Goal: Information Seeking & Learning: Learn about a topic

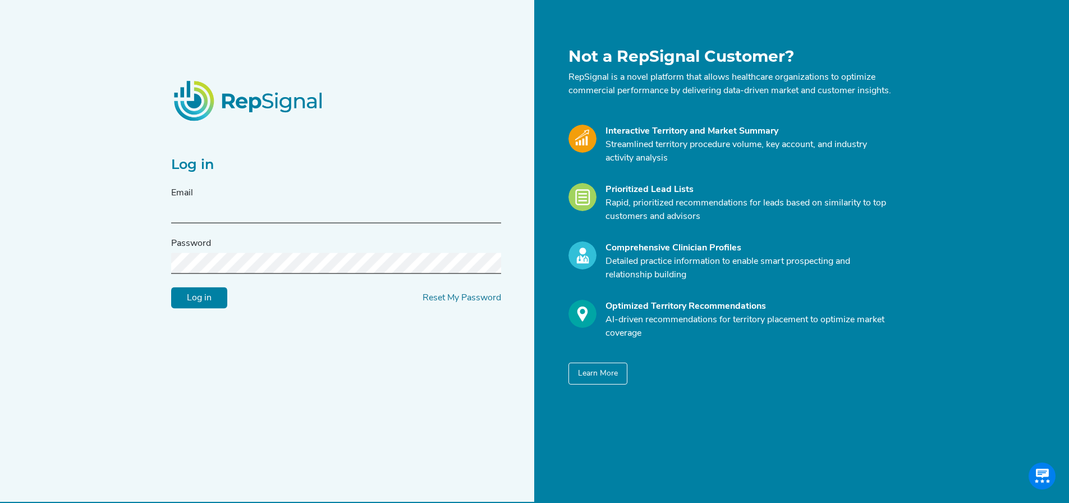
type input "[EMAIL_ADDRESS][PERSON_NAME][DOMAIN_NAME]"
click at [305, 258] on div "Password" at bounding box center [336, 255] width 330 height 37
click at [171, 287] on input "Log in" at bounding box center [199, 297] width 56 height 21
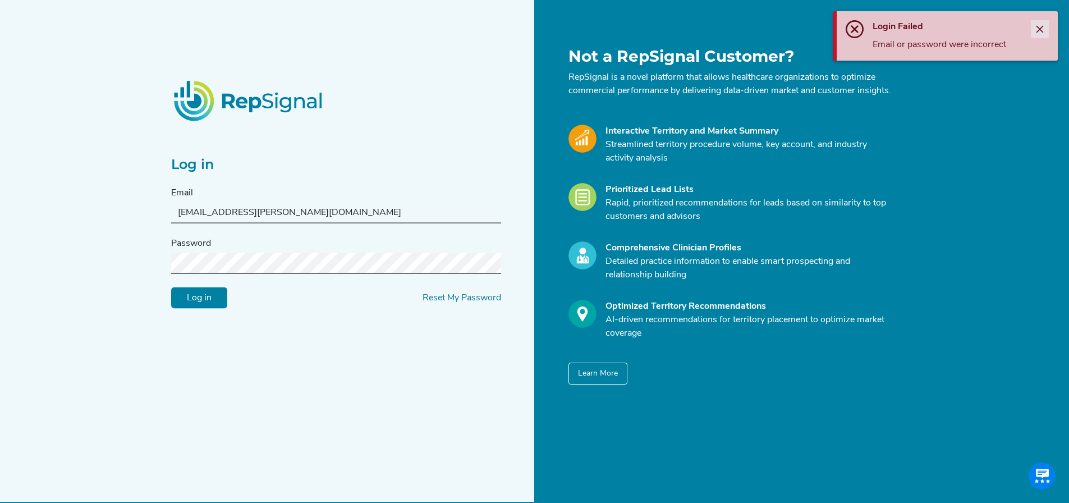
click at [1044, 25] on icon "Close" at bounding box center [1039, 29] width 9 height 9
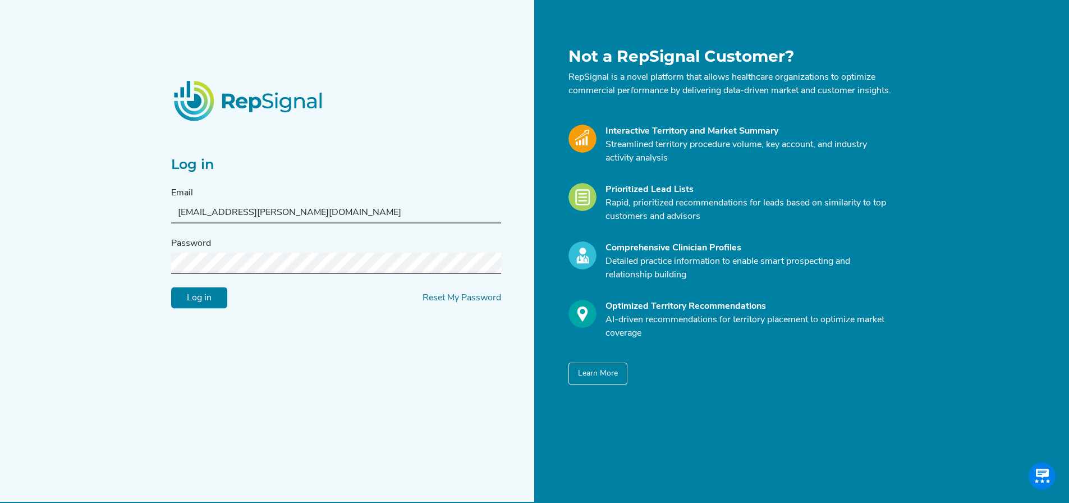
click at [171, 287] on input "Log in" at bounding box center [199, 297] width 56 height 21
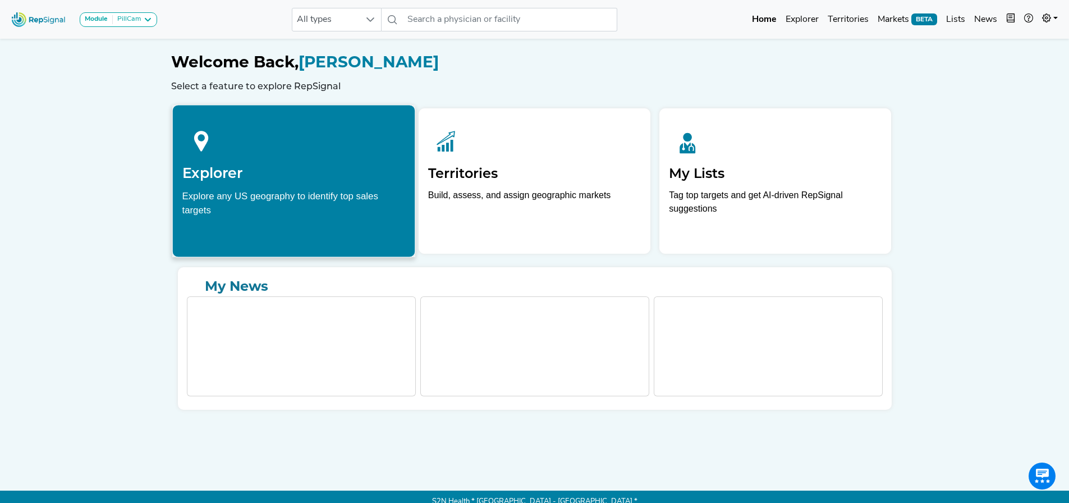
click at [199, 124] on icon at bounding box center [201, 141] width 38 height 38
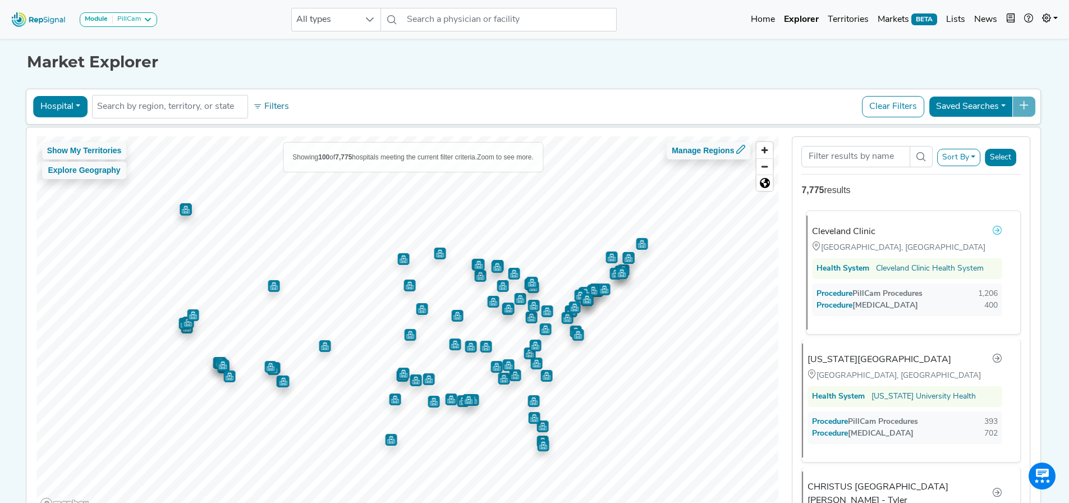
click at [997, 230] on icon at bounding box center [997, 230] width 9 height 9
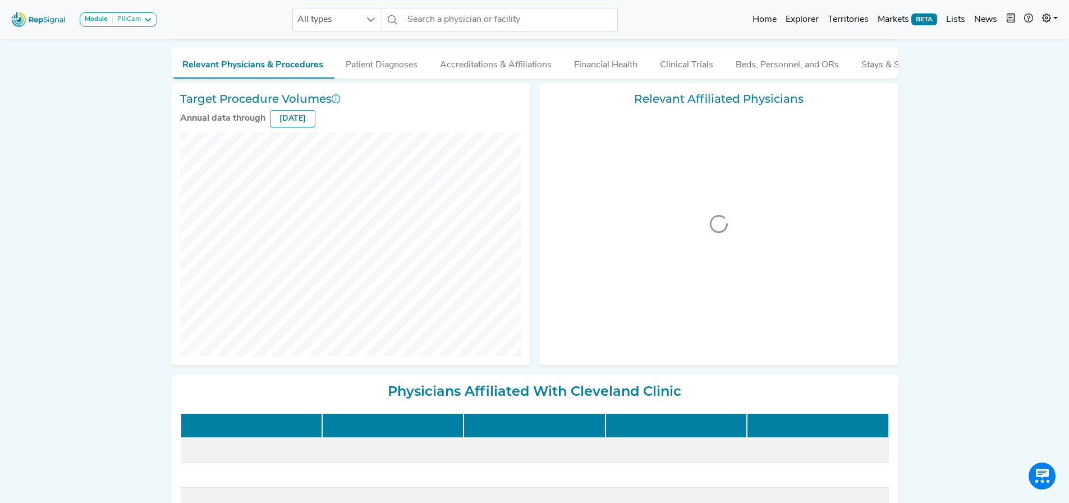
scroll to position [112, 0]
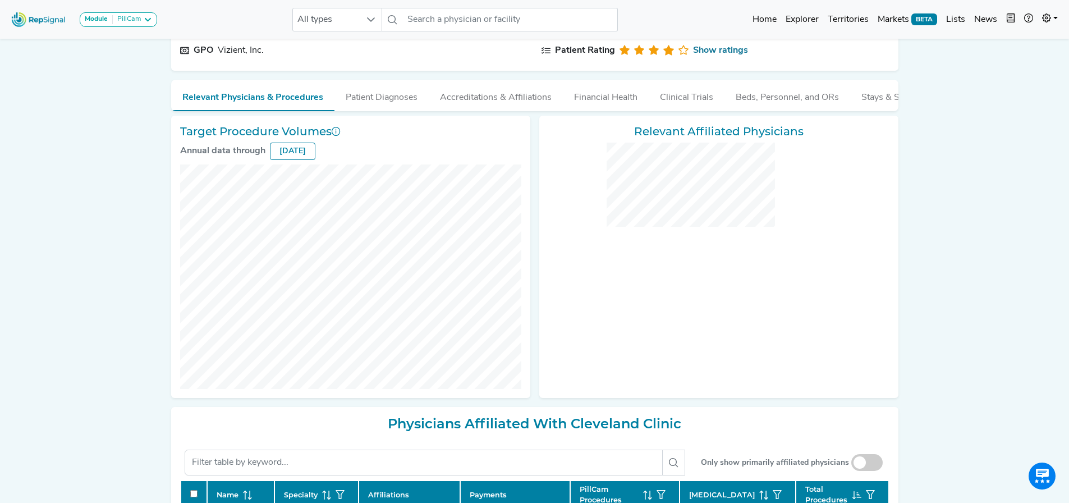
checkbox input "false"
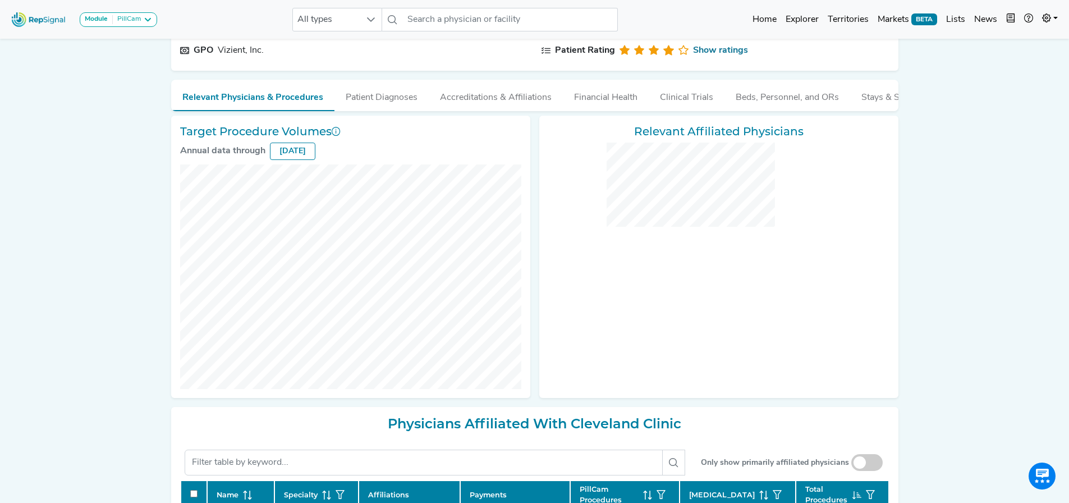
checkbox input "false"
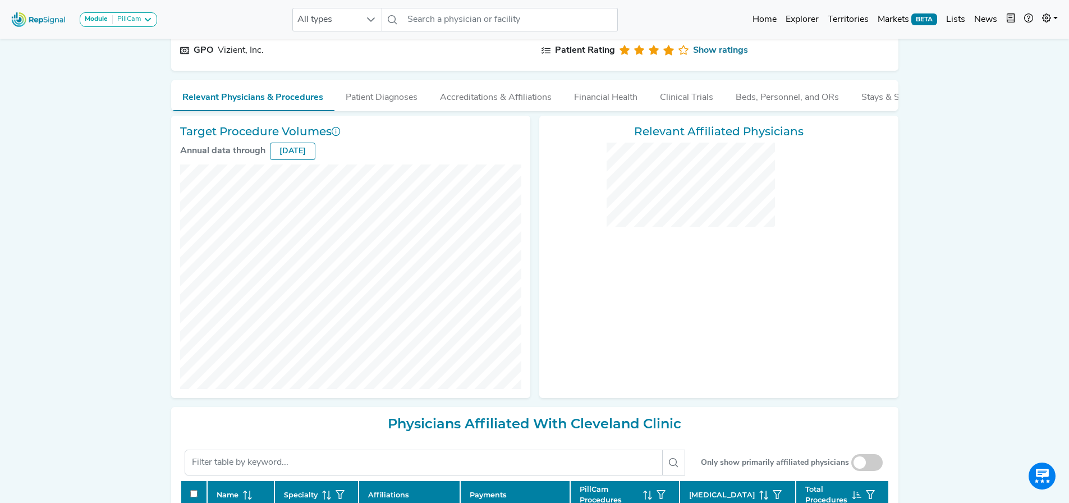
checkbox input "false"
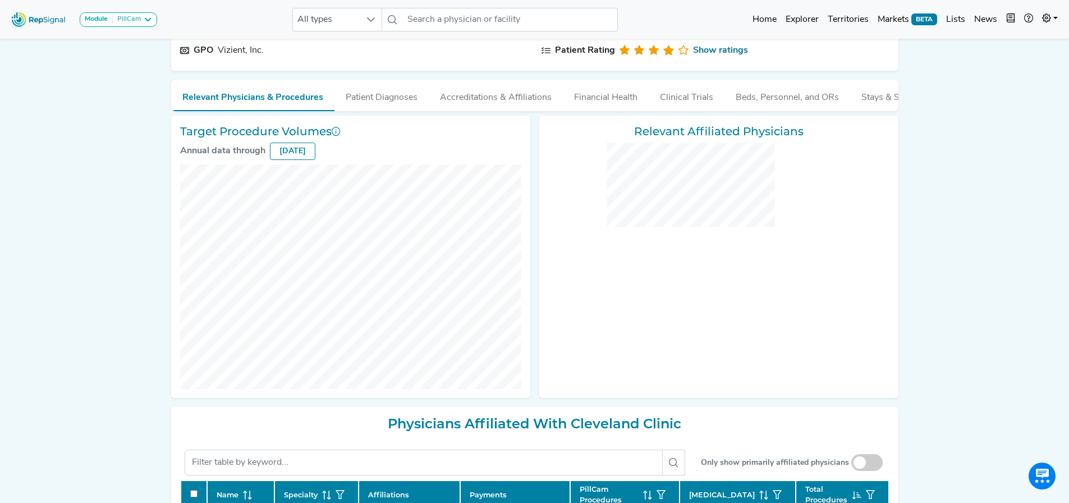
checkbox input "false"
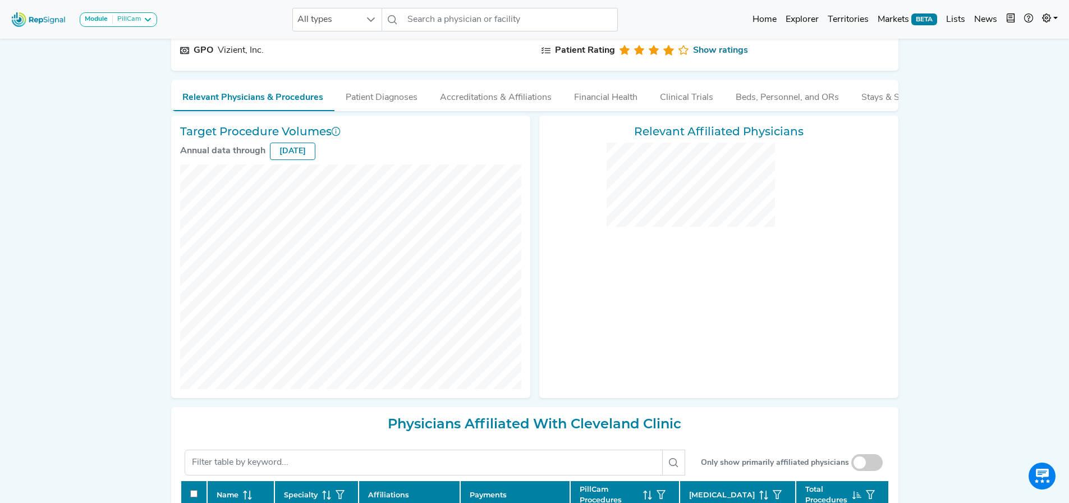
checkbox input "false"
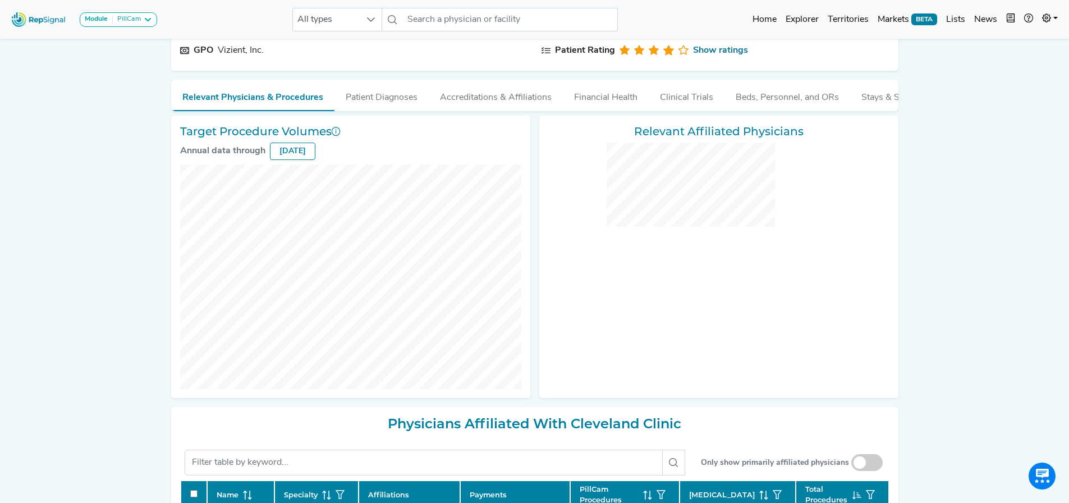
checkbox input "false"
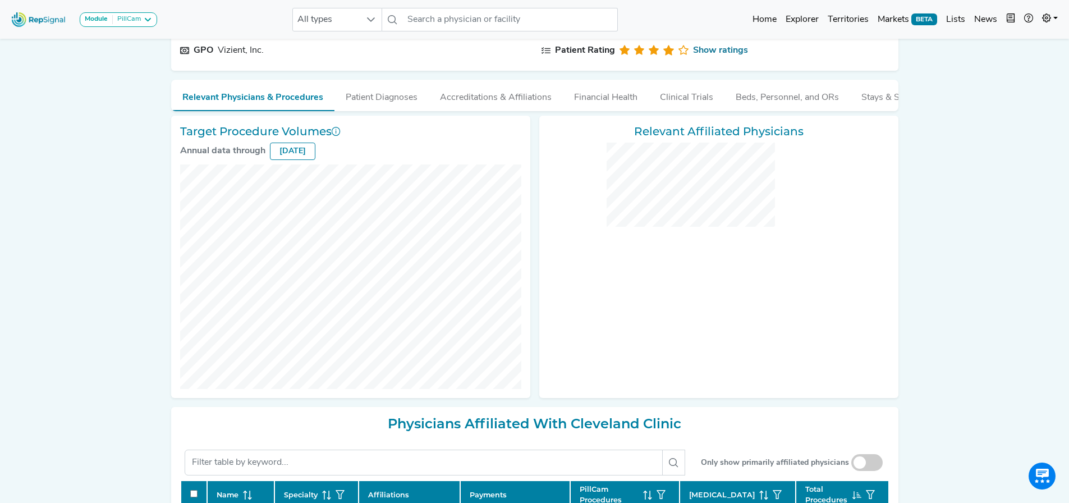
checkbox input "false"
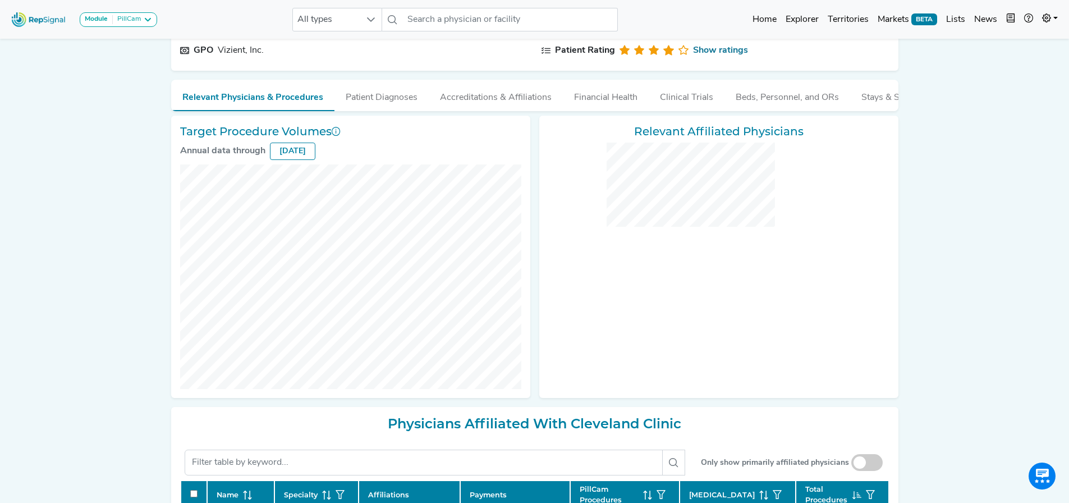
checkbox input "false"
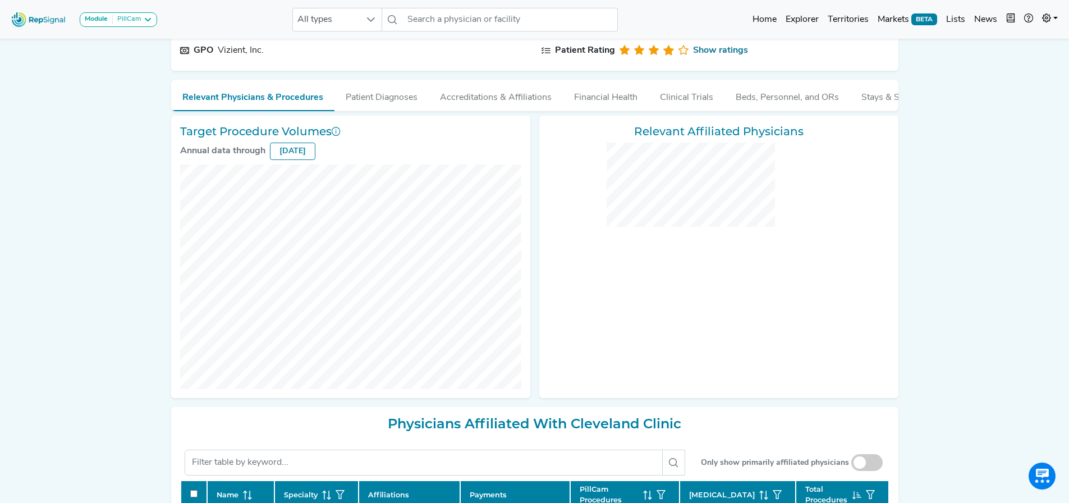
checkbox input "false"
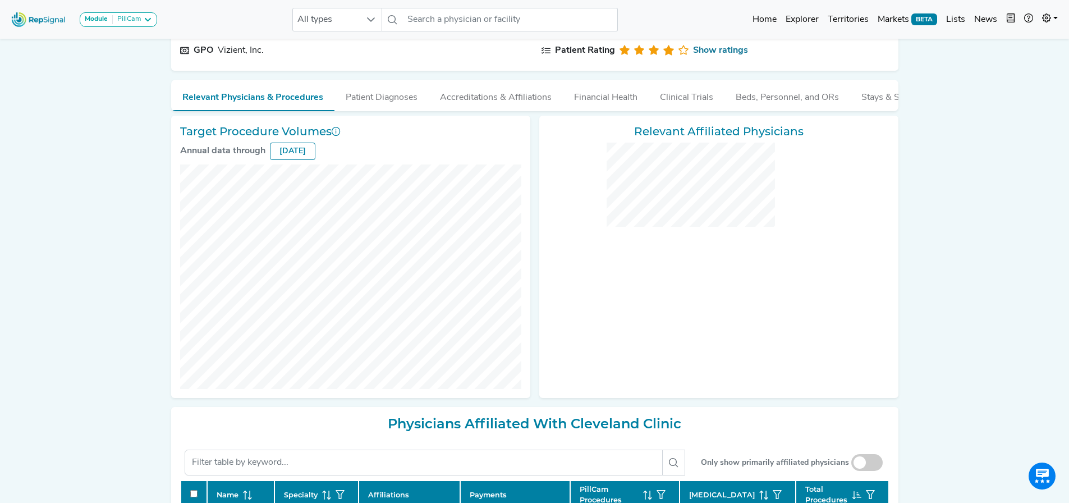
checkbox input "false"
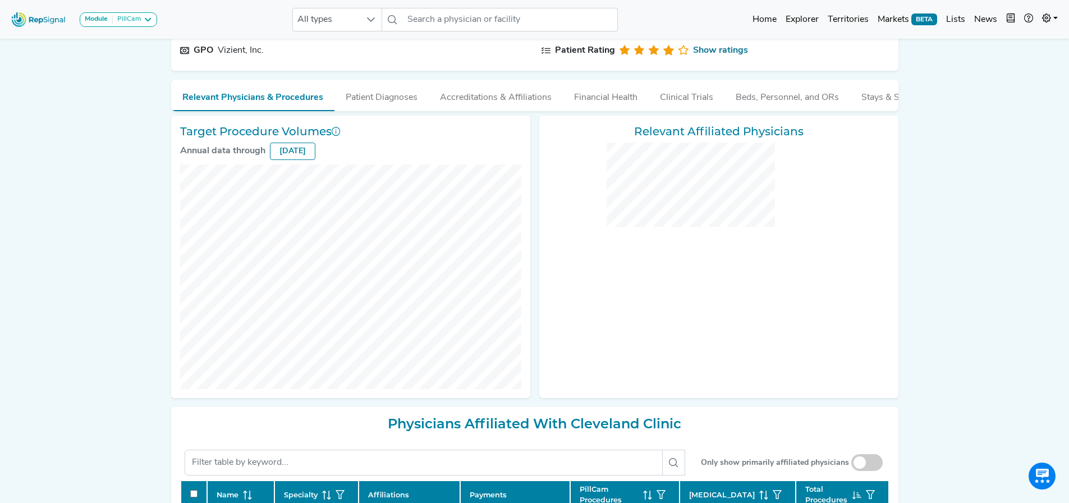
checkbox input "false"
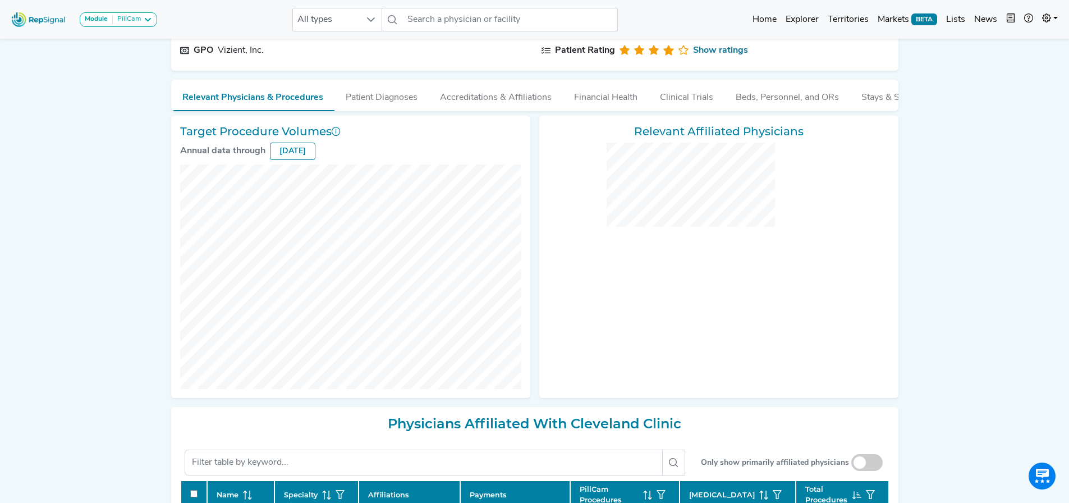
checkbox input "false"
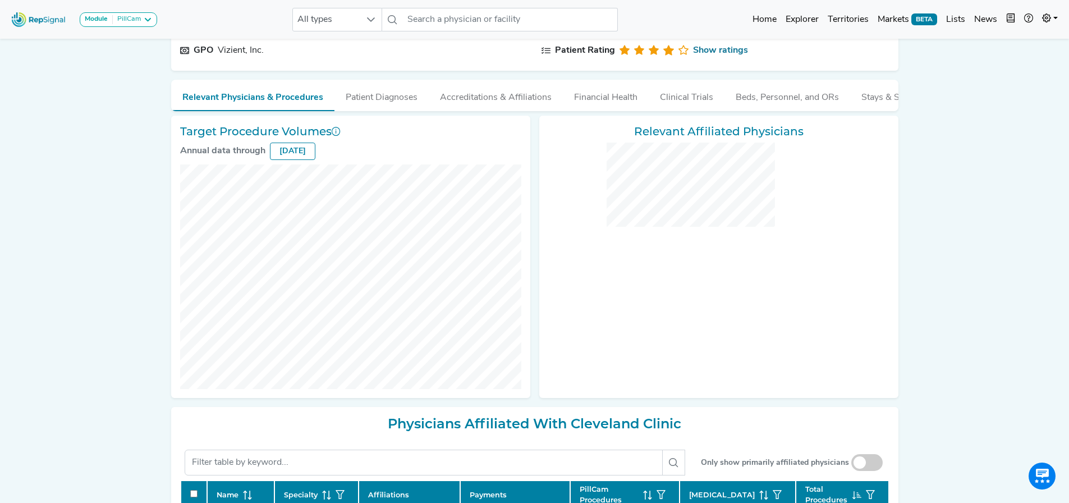
checkbox input "false"
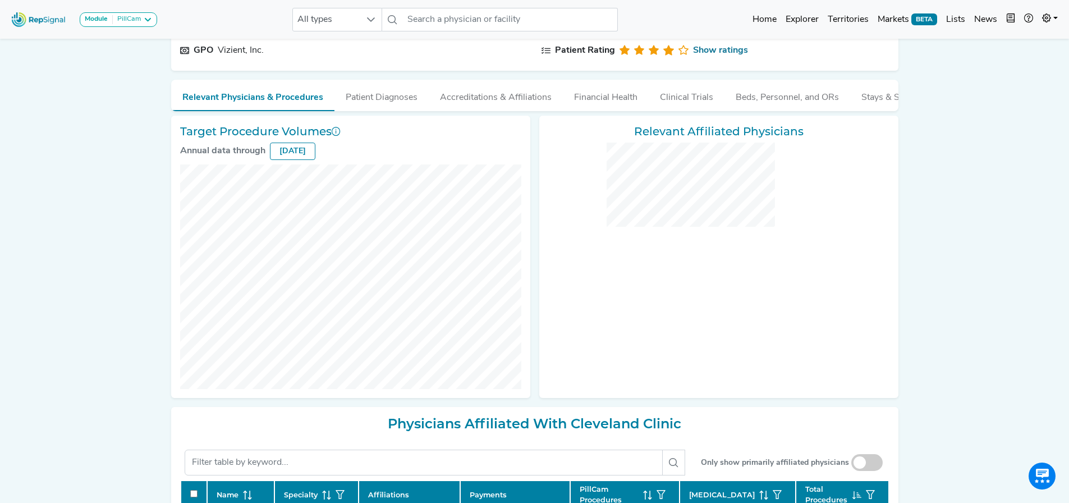
checkbox input "false"
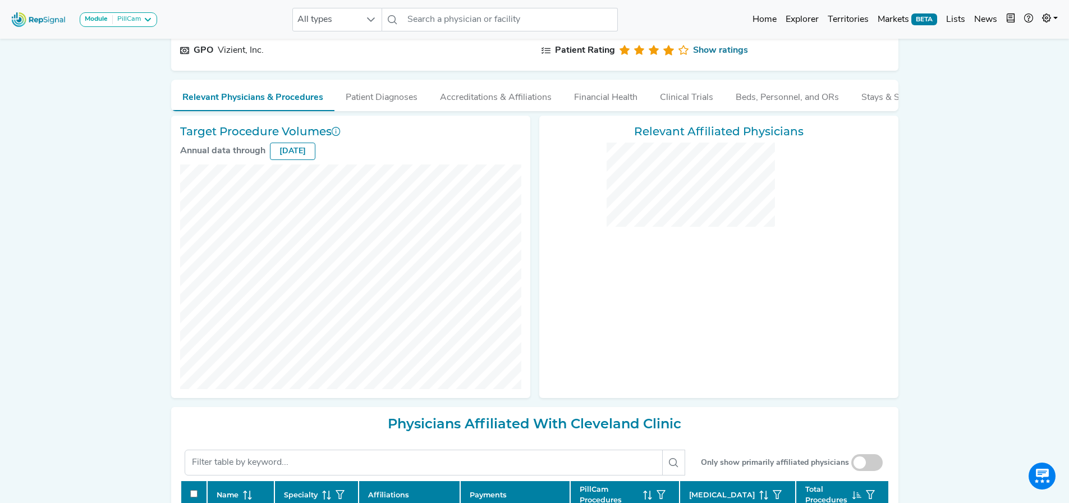
checkbox input "false"
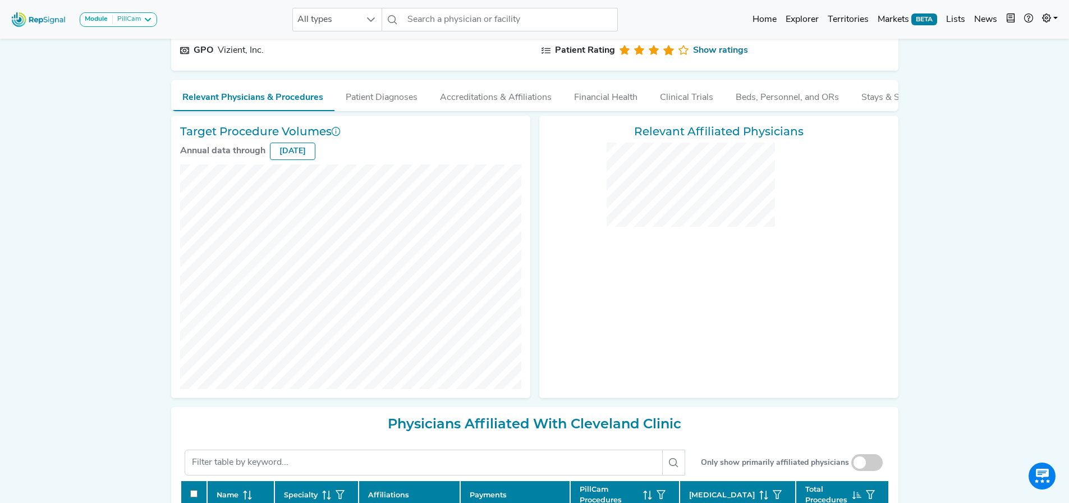
checkbox input "false"
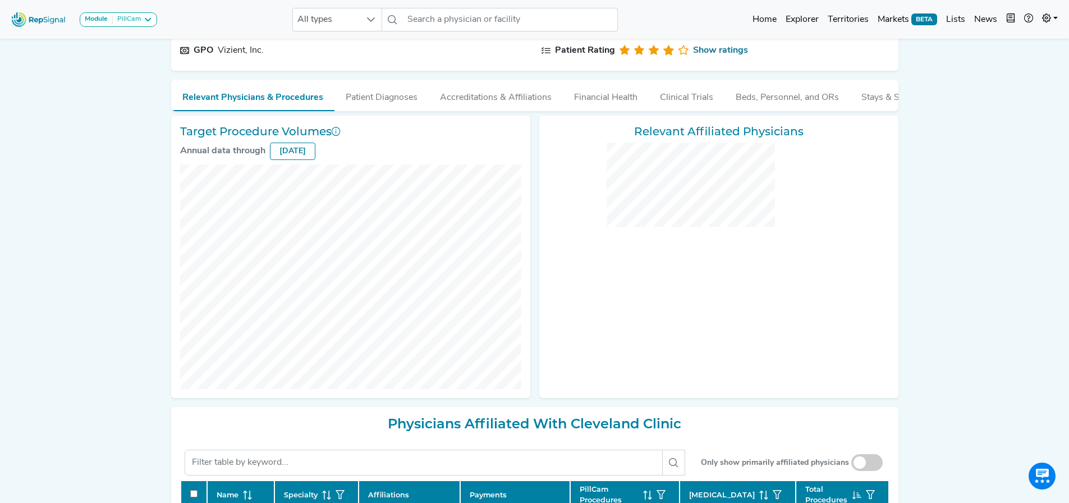
checkbox input "false"
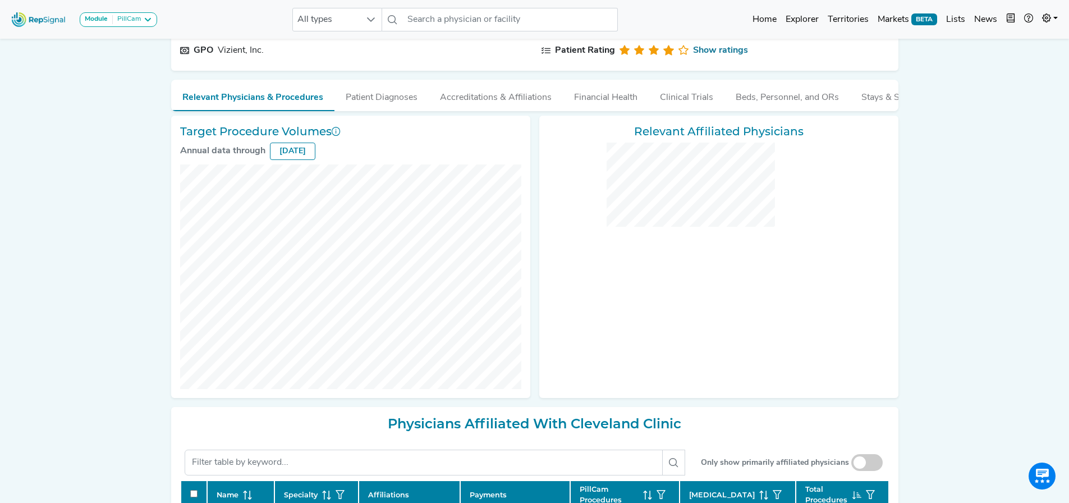
checkbox input "false"
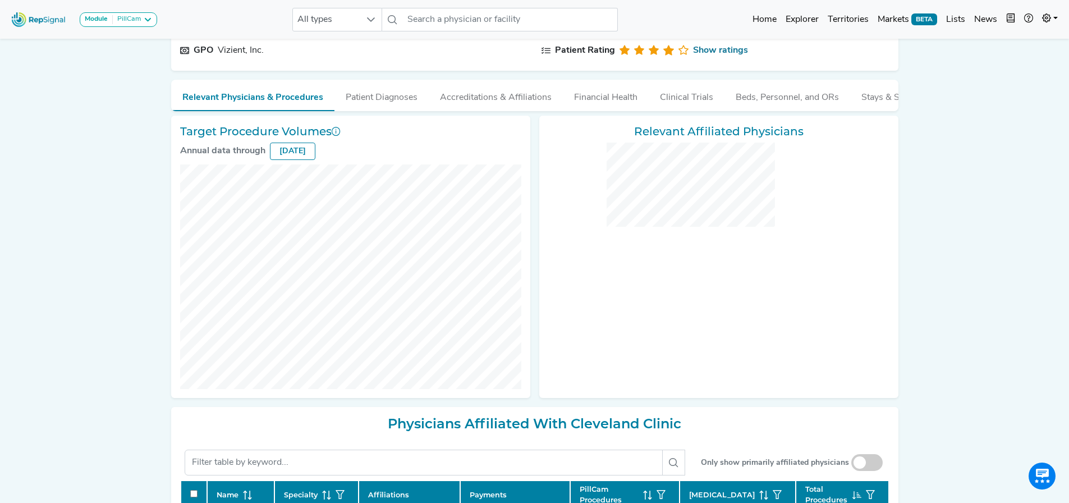
checkbox input "false"
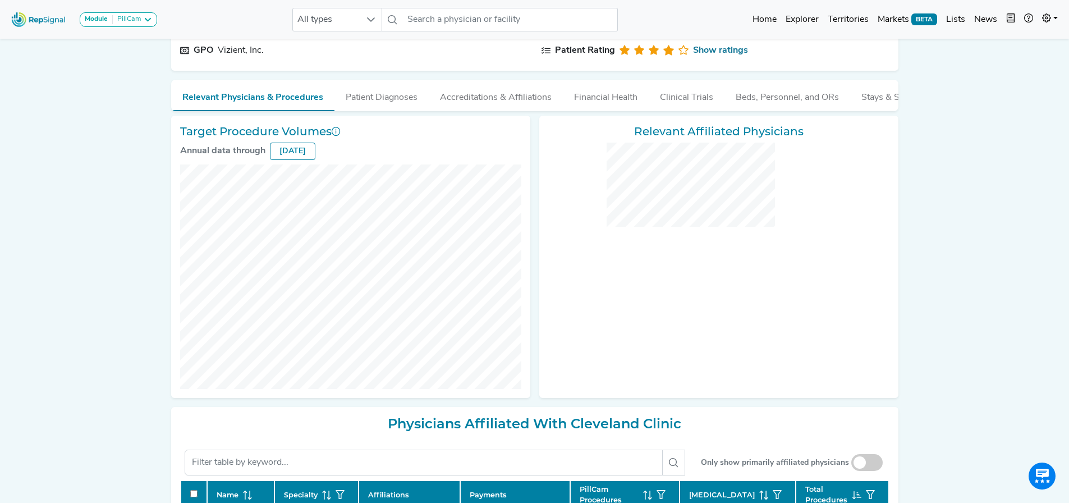
checkbox input "false"
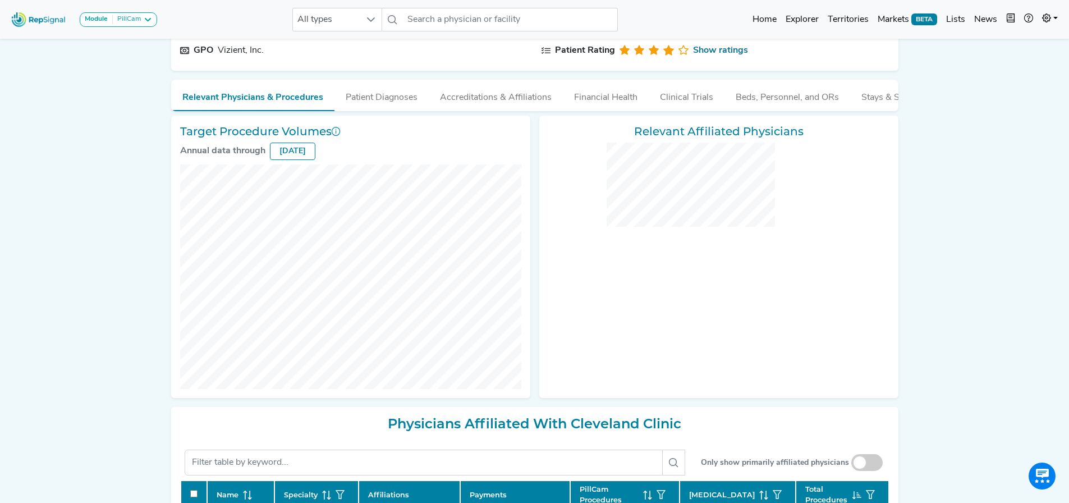
checkbox input "false"
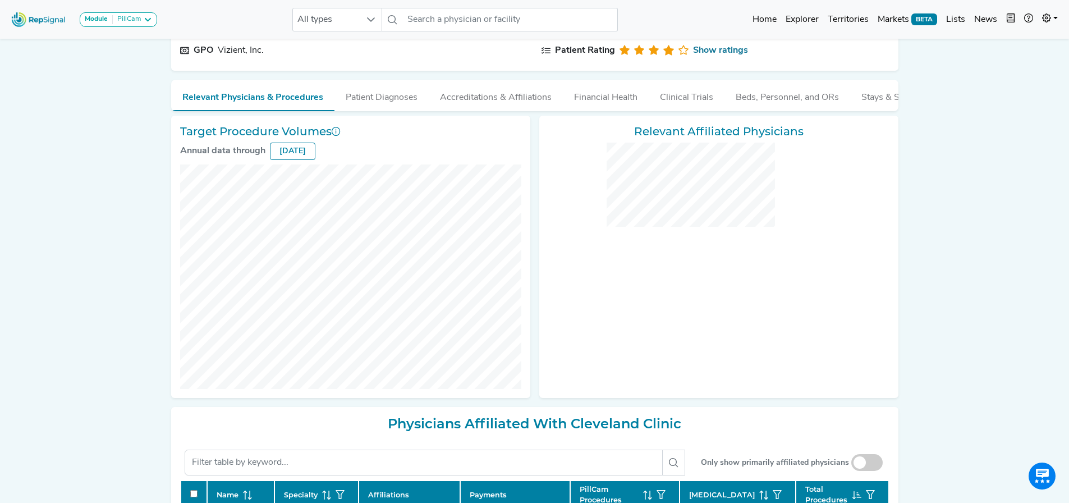
checkbox input "false"
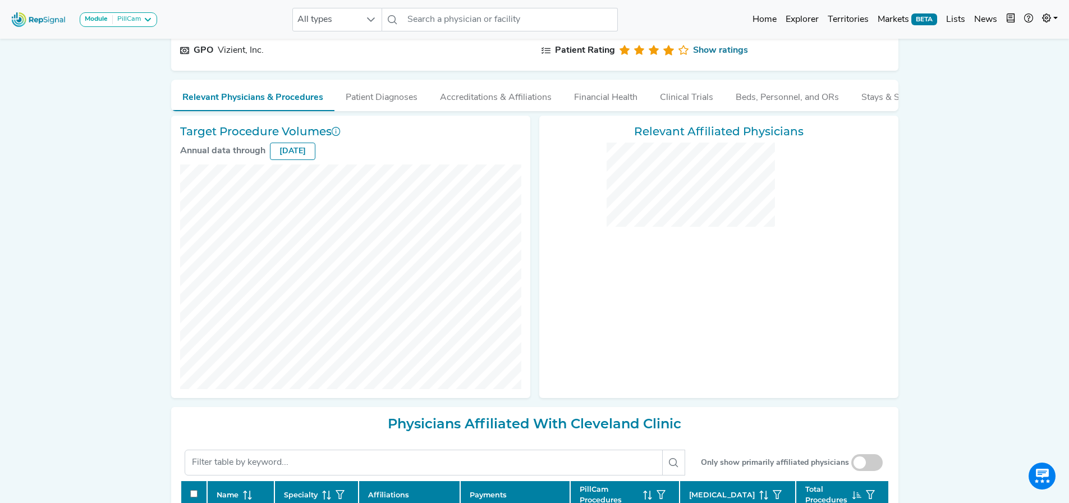
checkbox input "false"
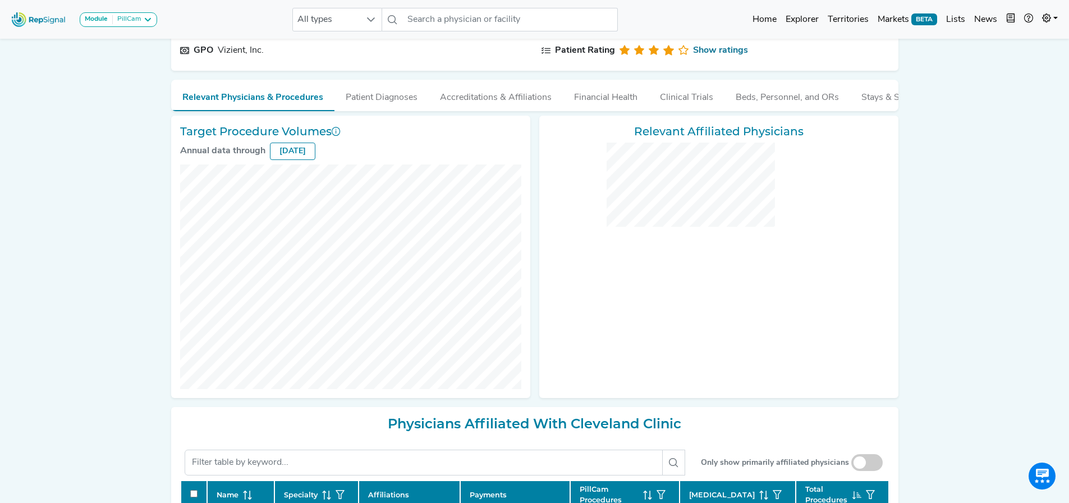
checkbox input "false"
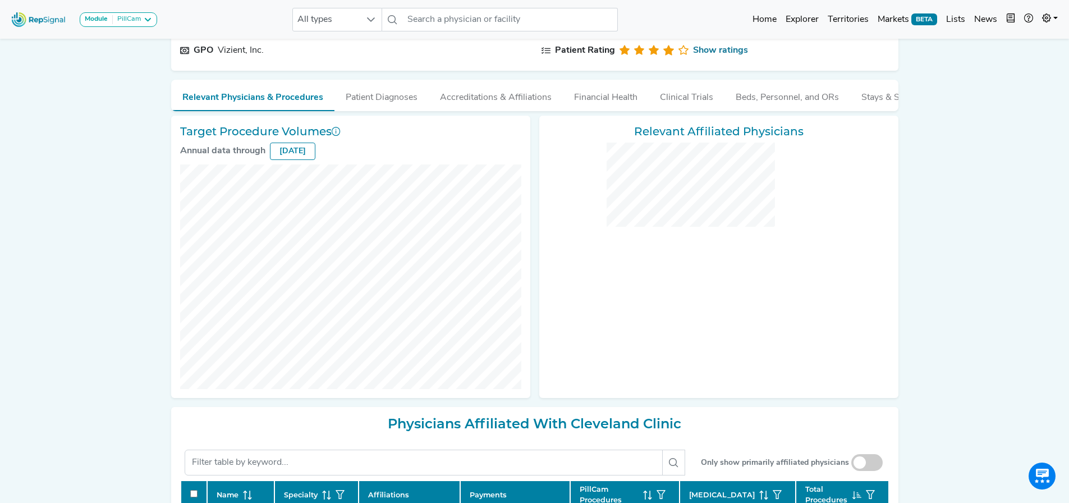
checkbox input "false"
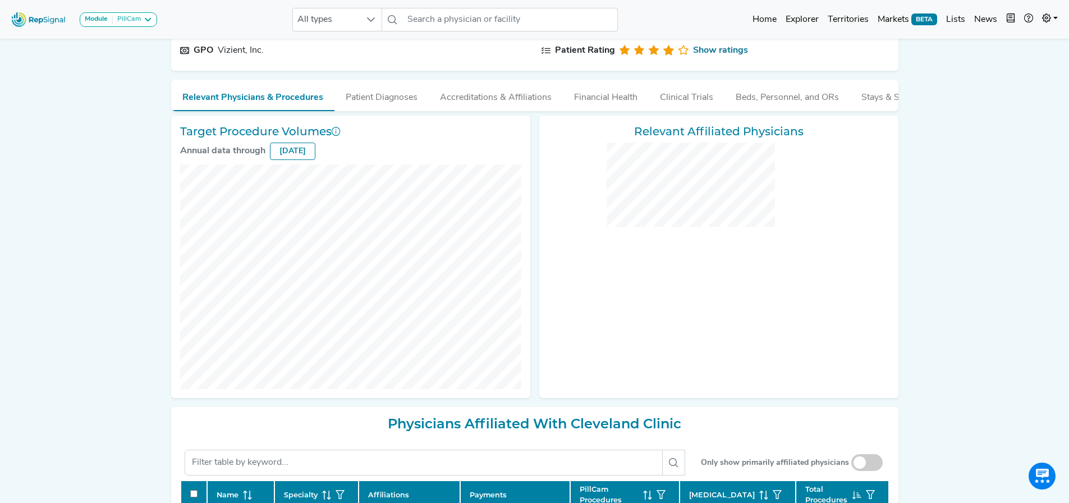
checkbox input "false"
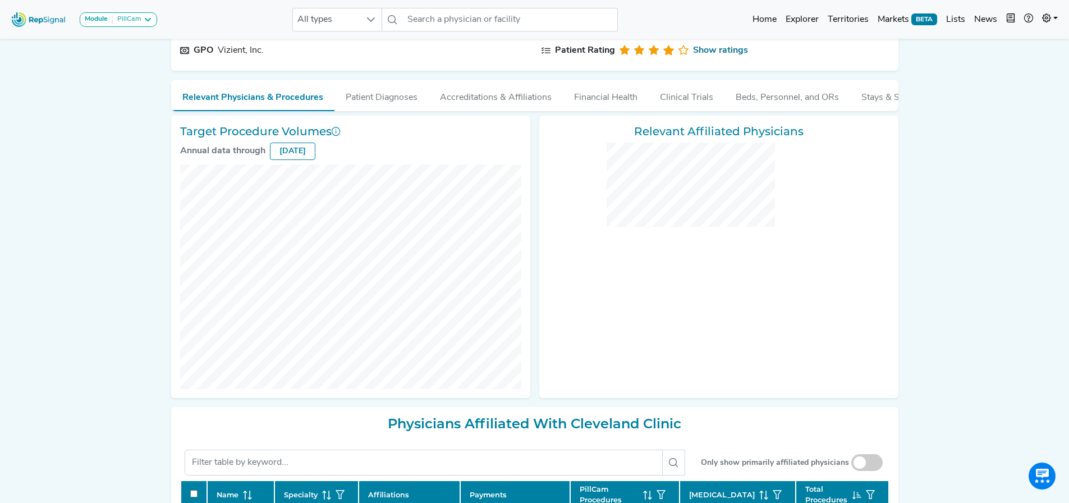
checkbox input "false"
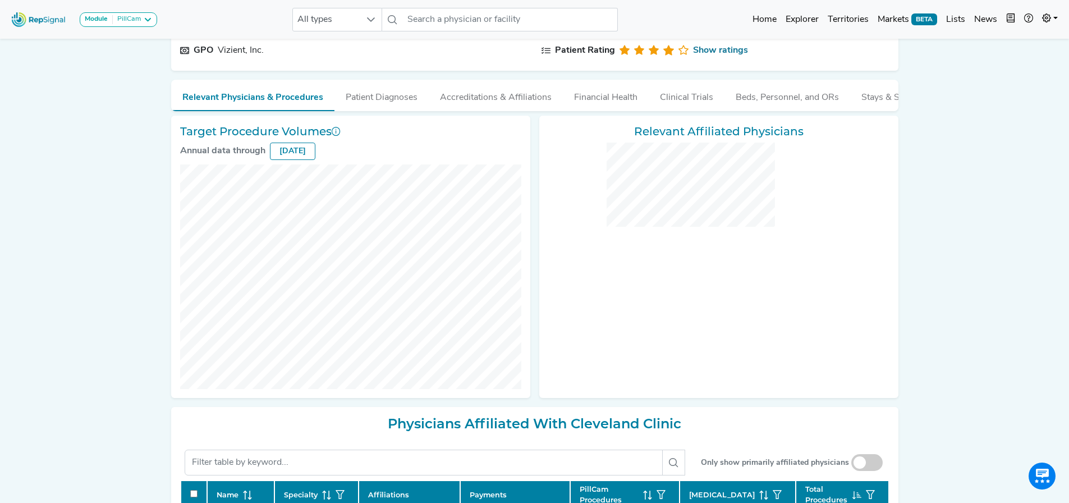
checkbox input "false"
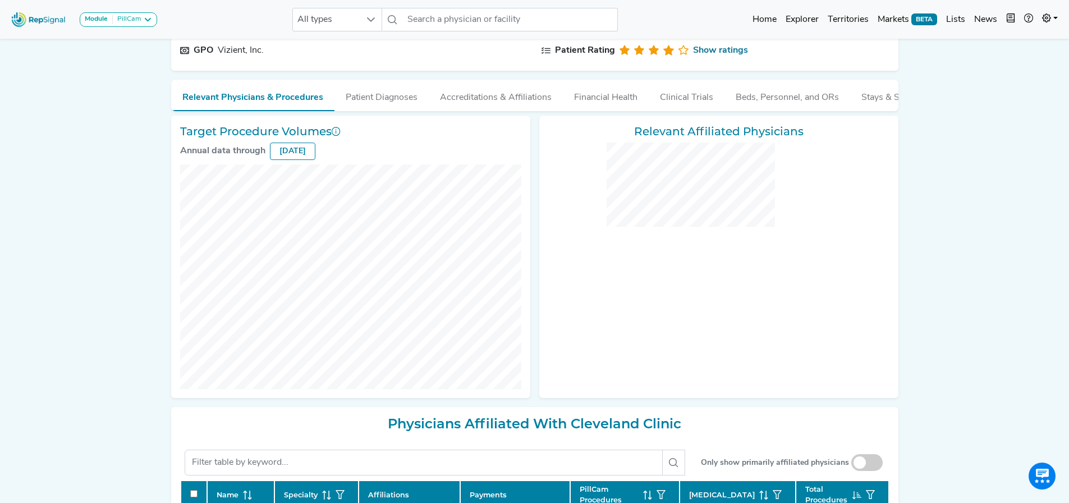
checkbox input "false"
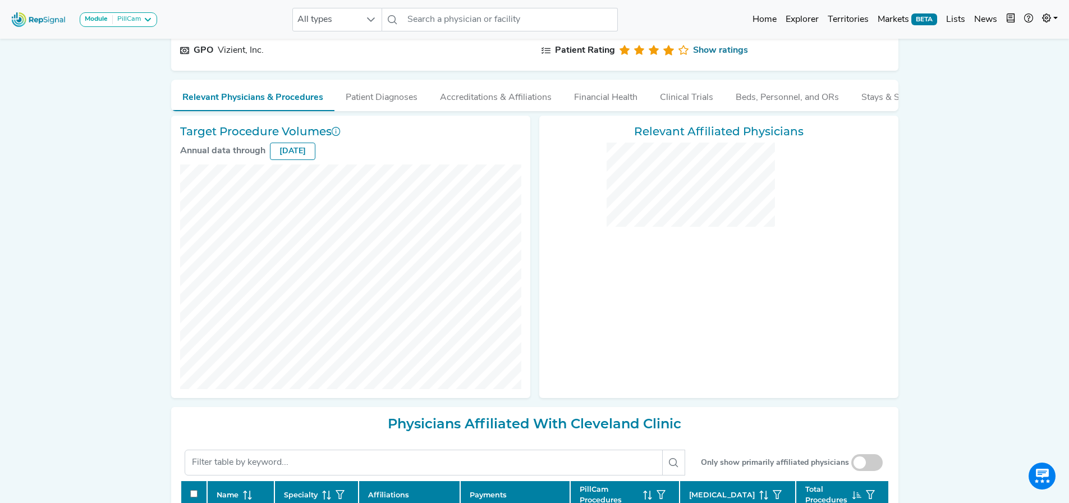
checkbox input "false"
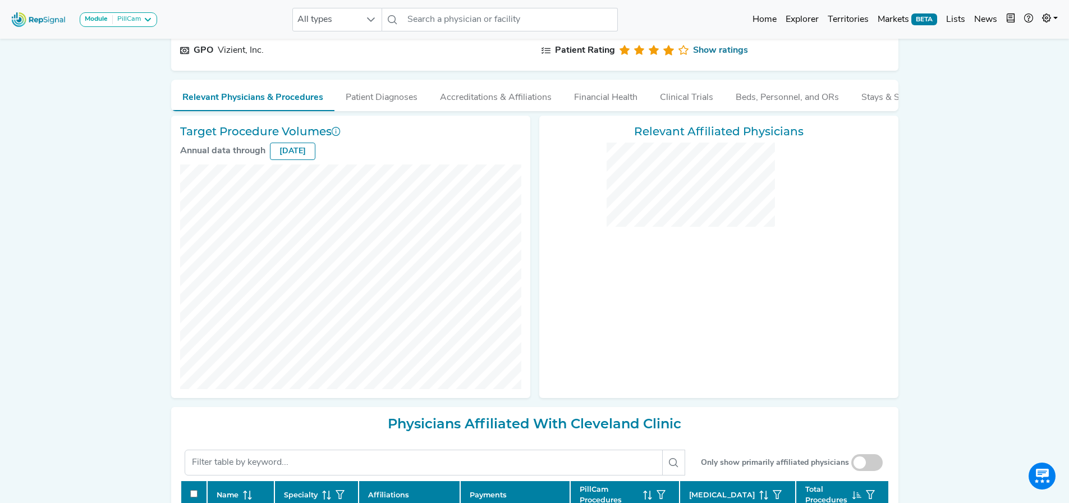
checkbox input "false"
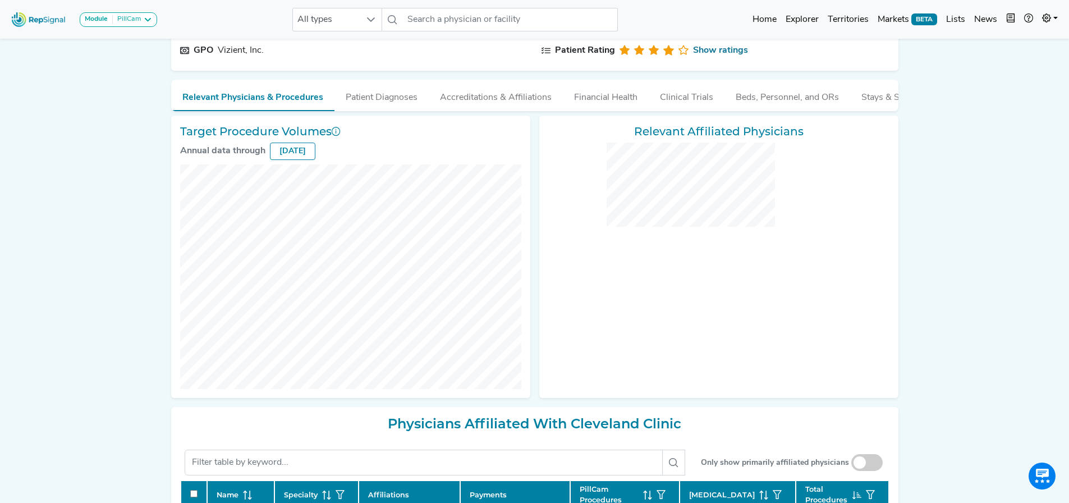
checkbox input "false"
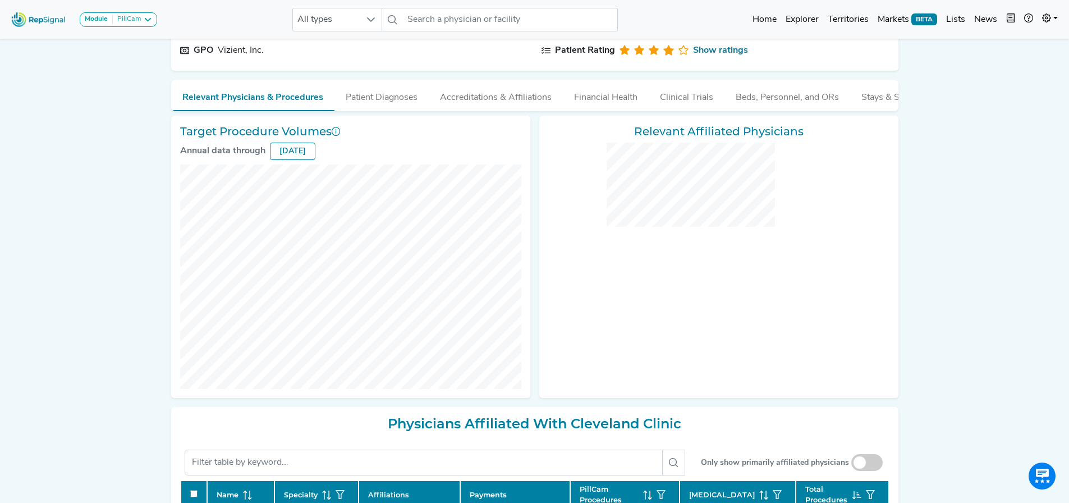
checkbox input "false"
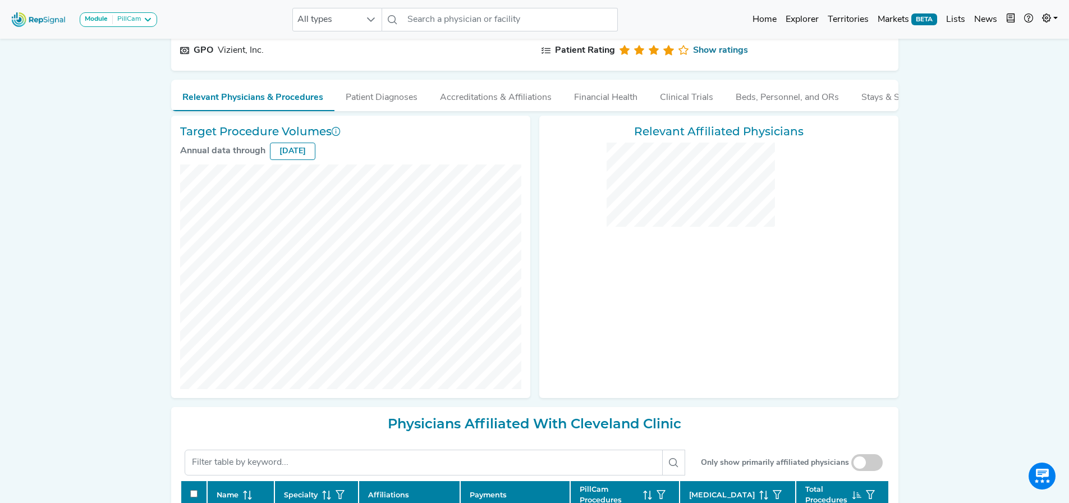
checkbox input "false"
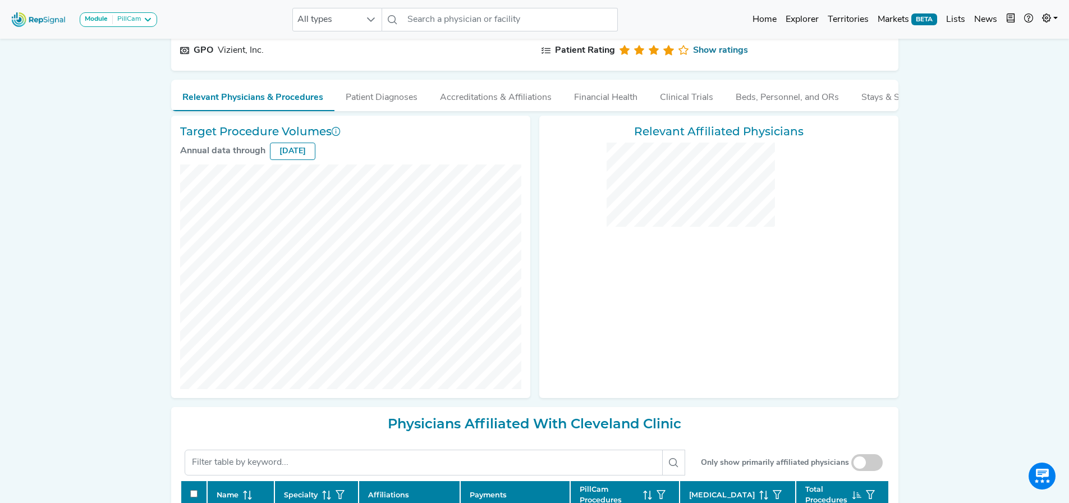
checkbox input "false"
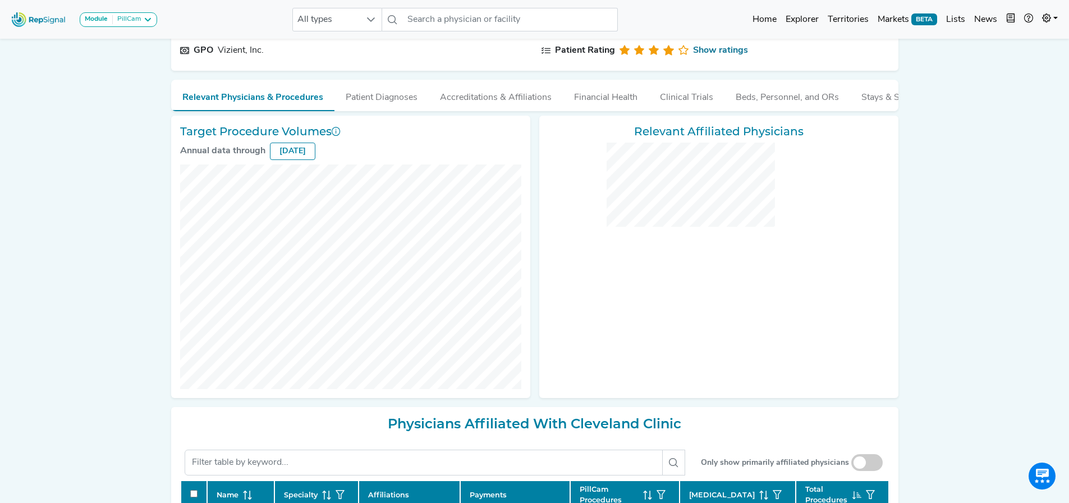
checkbox input "false"
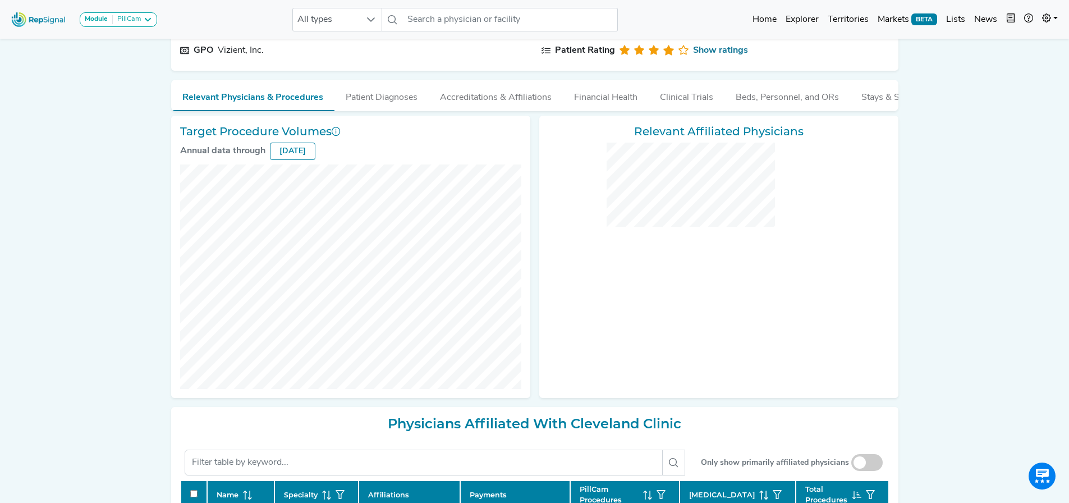
checkbox input "false"
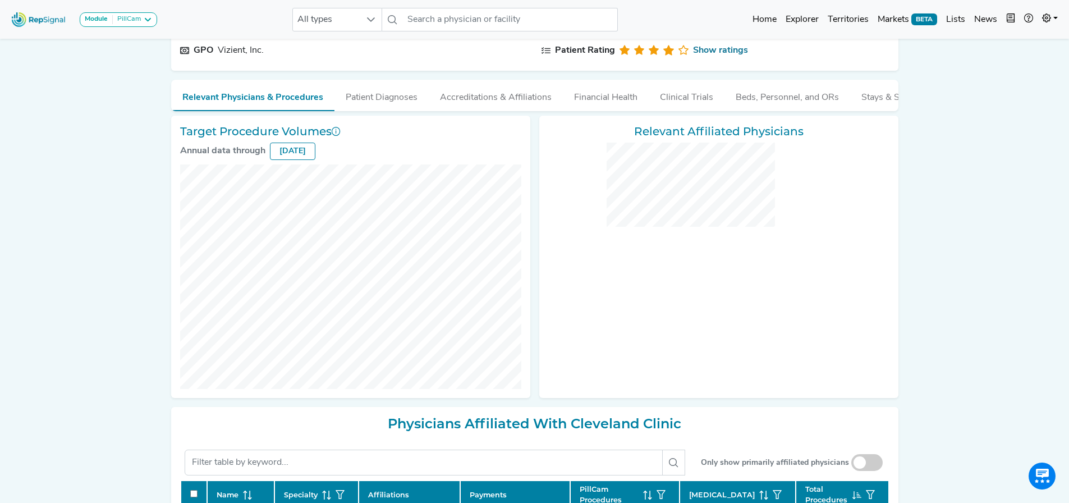
checkbox input "false"
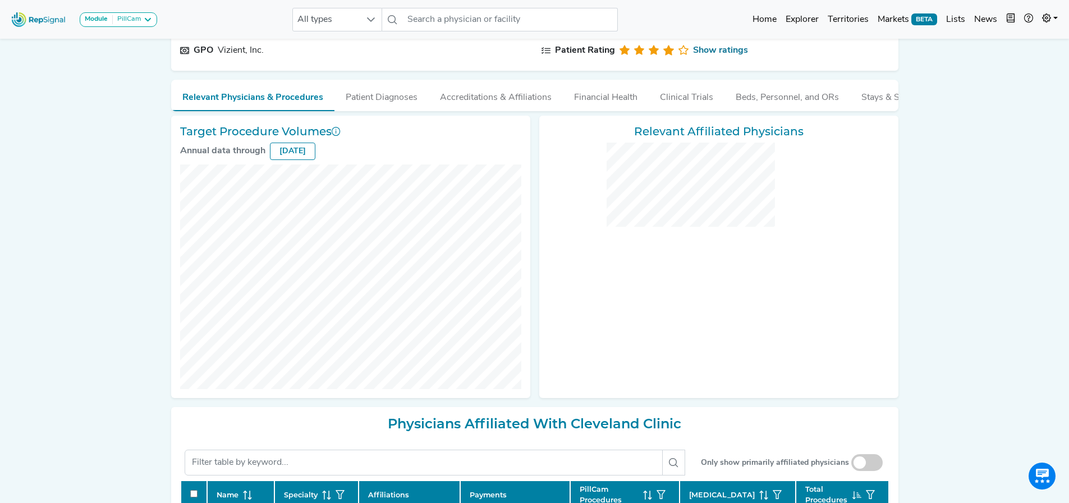
checkbox input "false"
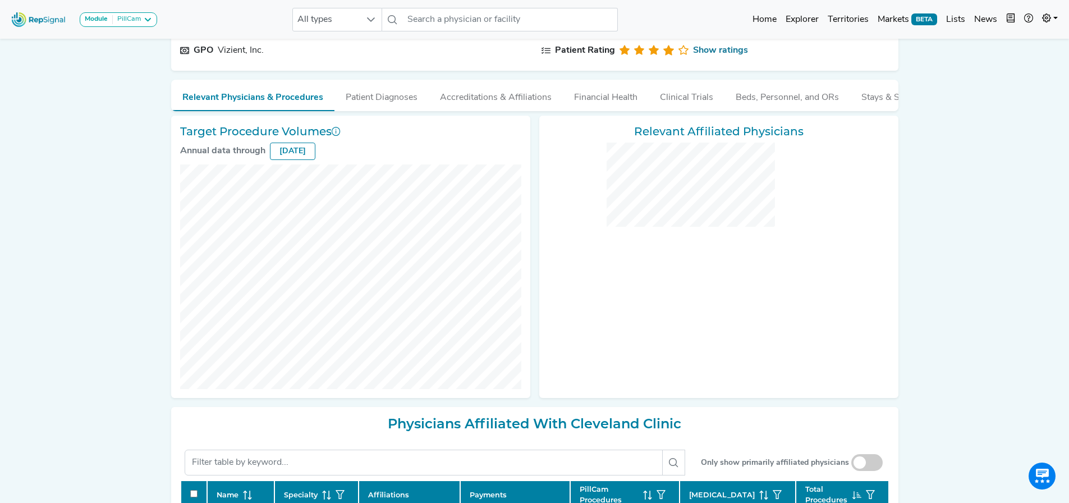
checkbox input "false"
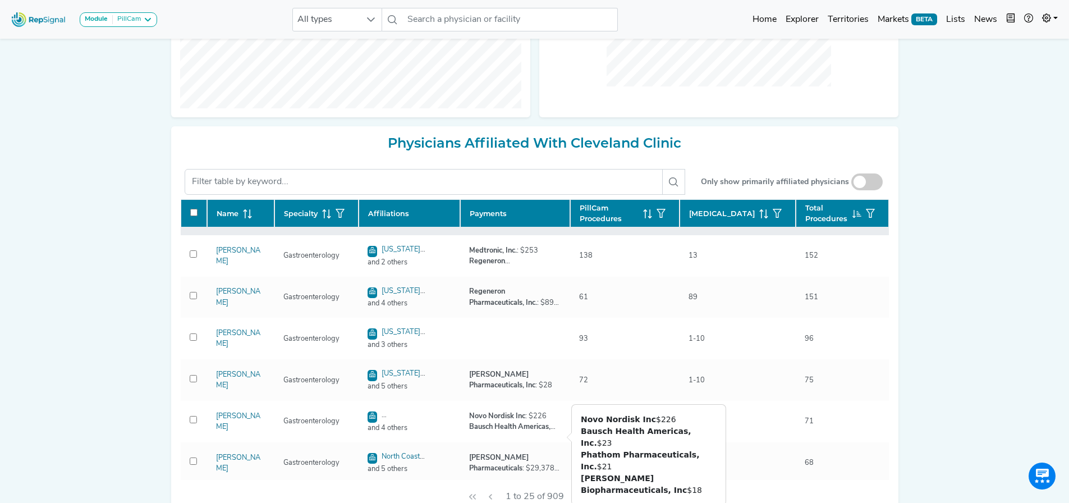
scroll to position [56, 0]
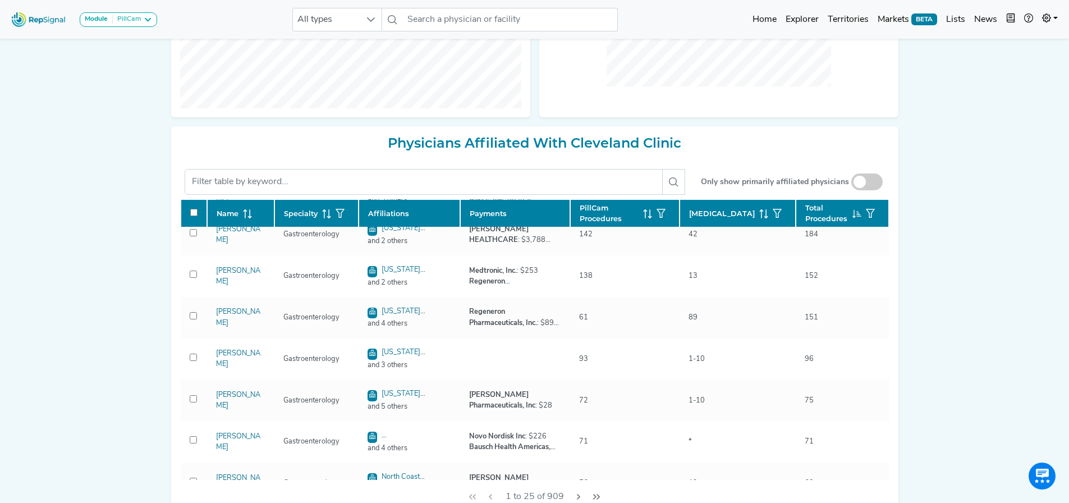
click at [82, 208] on div "Module PillCam Barrx Bravo & Digitrapper ERCP & Cholangioscopy EUS & Related Pr…" at bounding box center [534, 89] width 1069 height 964
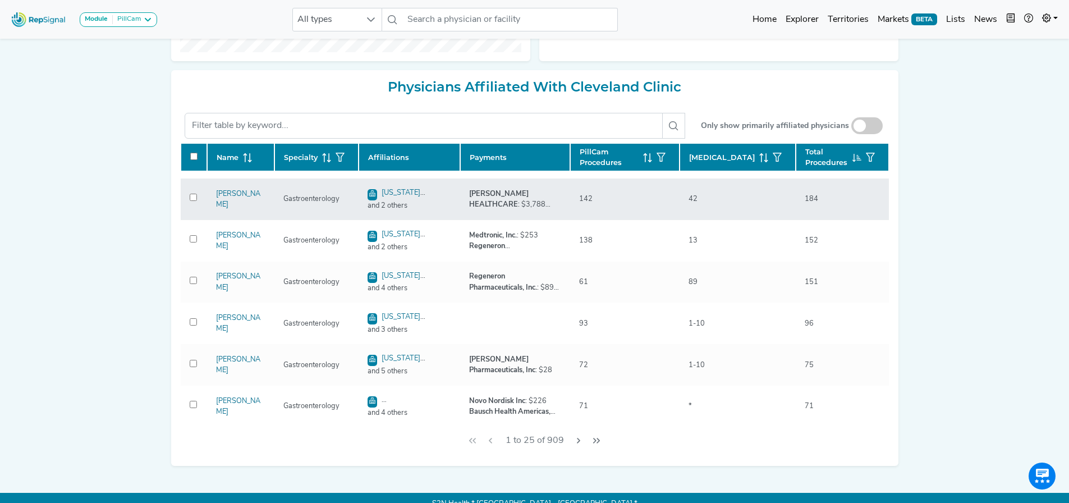
scroll to position [0, 0]
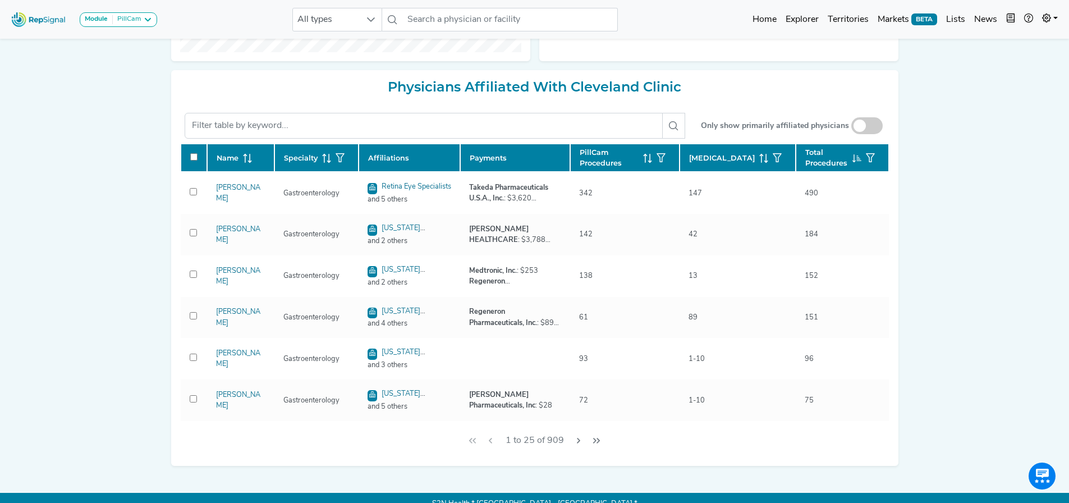
drag, startPoint x: 950, startPoint y: 171, endPoint x: 947, endPoint y: 216, distance: 44.5
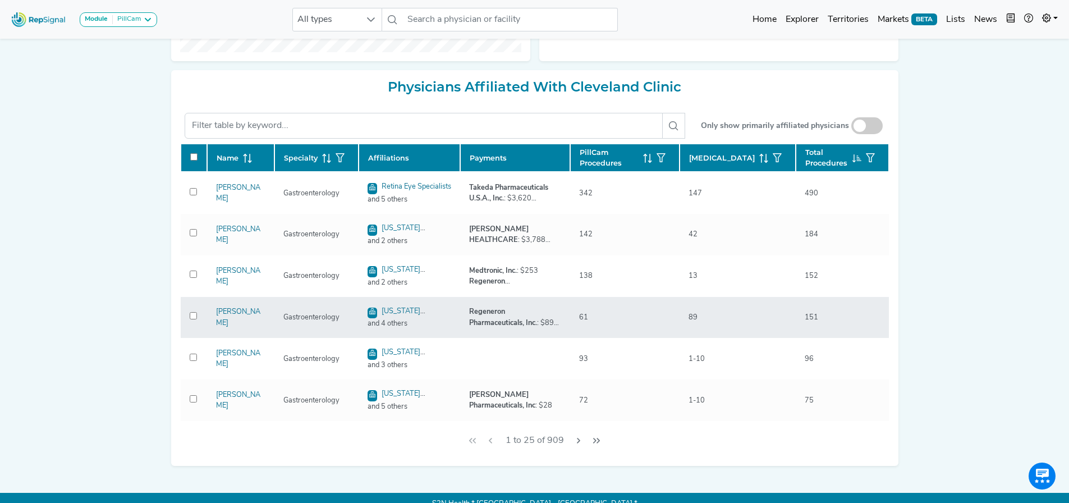
drag, startPoint x: 947, startPoint y: 216, endPoint x: 508, endPoint y: 342, distance: 456.1
click at [508, 338] on td "Regeneron Pharmaceuticals, Inc. : $89 Pfizer Inc. : $88" at bounding box center [515, 318] width 110 height 42
